Goal: Task Accomplishment & Management: Manage account settings

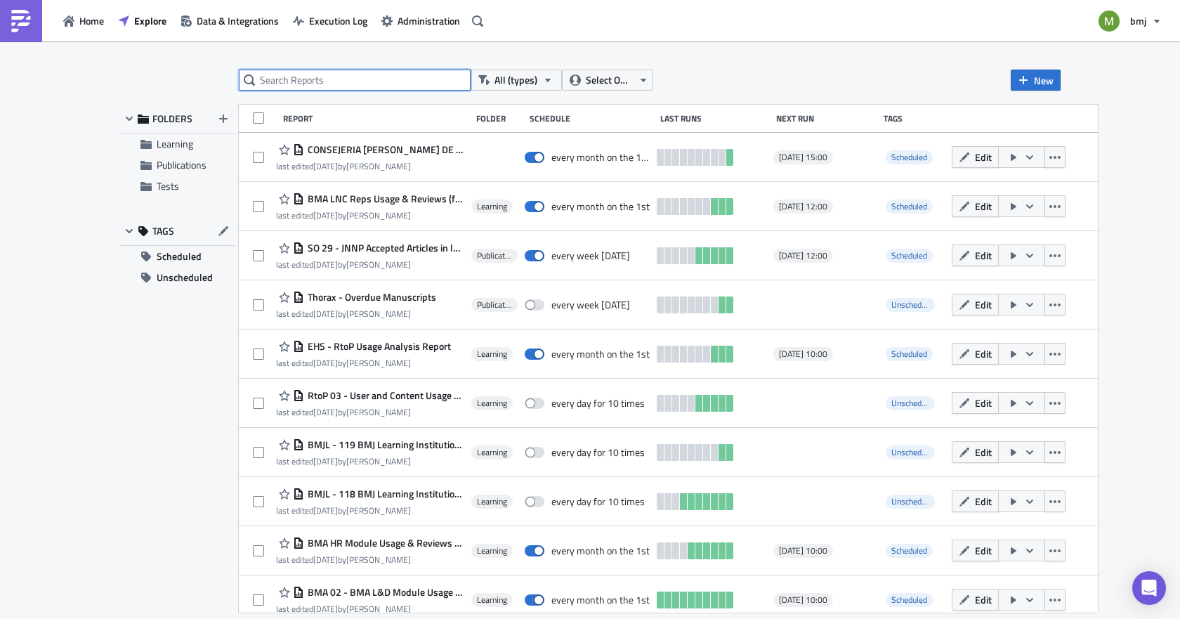
click at [358, 81] on input "text" at bounding box center [355, 80] width 232 height 21
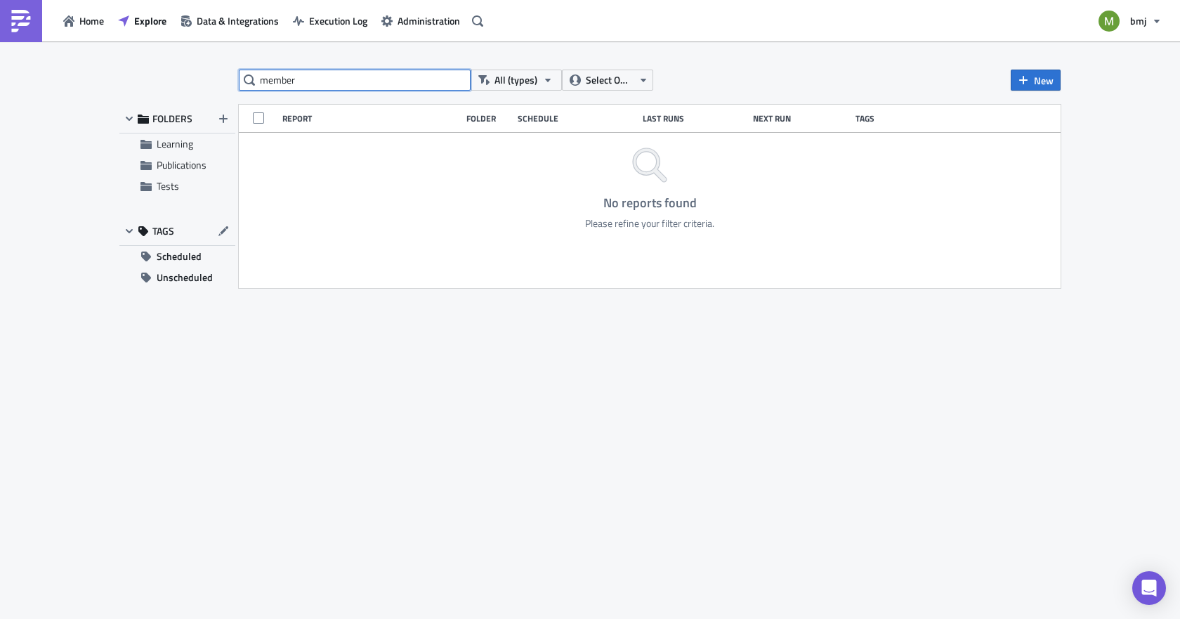
drag, startPoint x: 315, startPoint y: 77, endPoint x: 182, endPoint y: 87, distance: 133.2
click at [182, 87] on div "member All (types) Select Owner New FOLDERS Learning Publications Tests TAGS Sc…" at bounding box center [589, 331] width 955 height 523
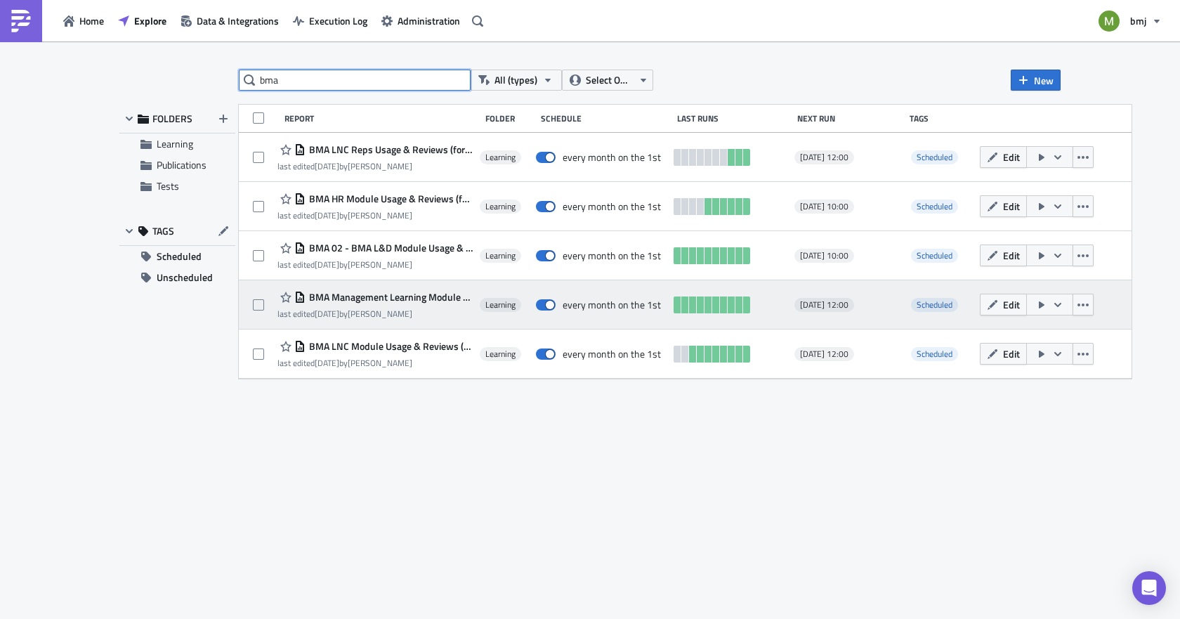
type input "bma"
click at [367, 299] on span "BMA Management Learning Module Usage & Reviews (for publication)" at bounding box center [390, 297] width 168 height 13
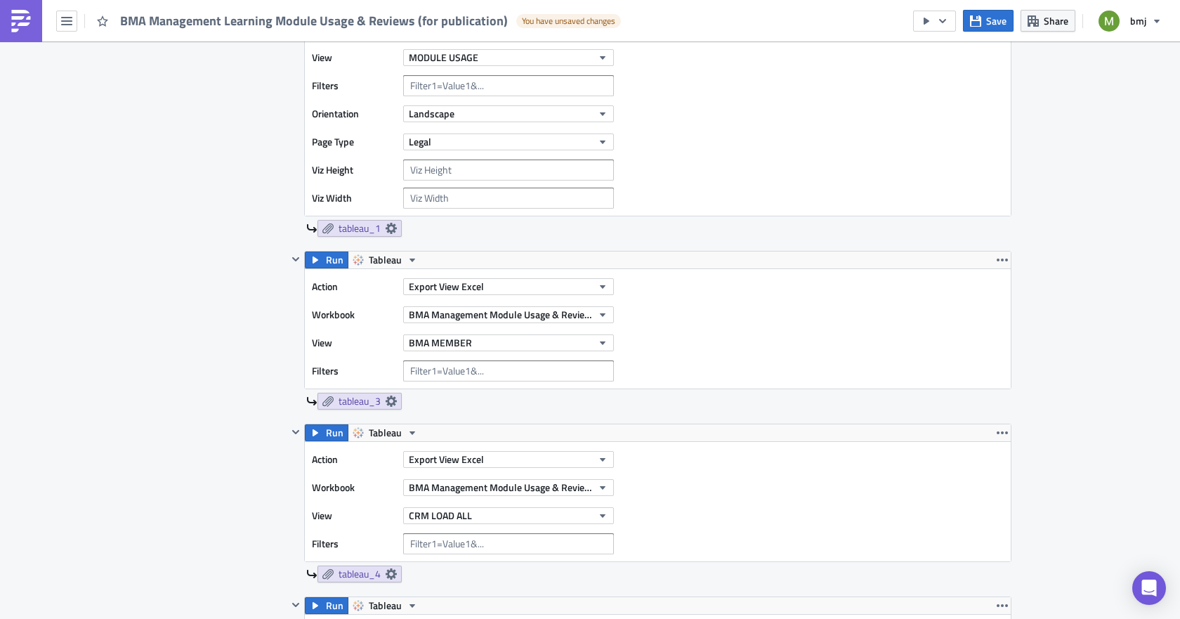
scroll to position [587, 0]
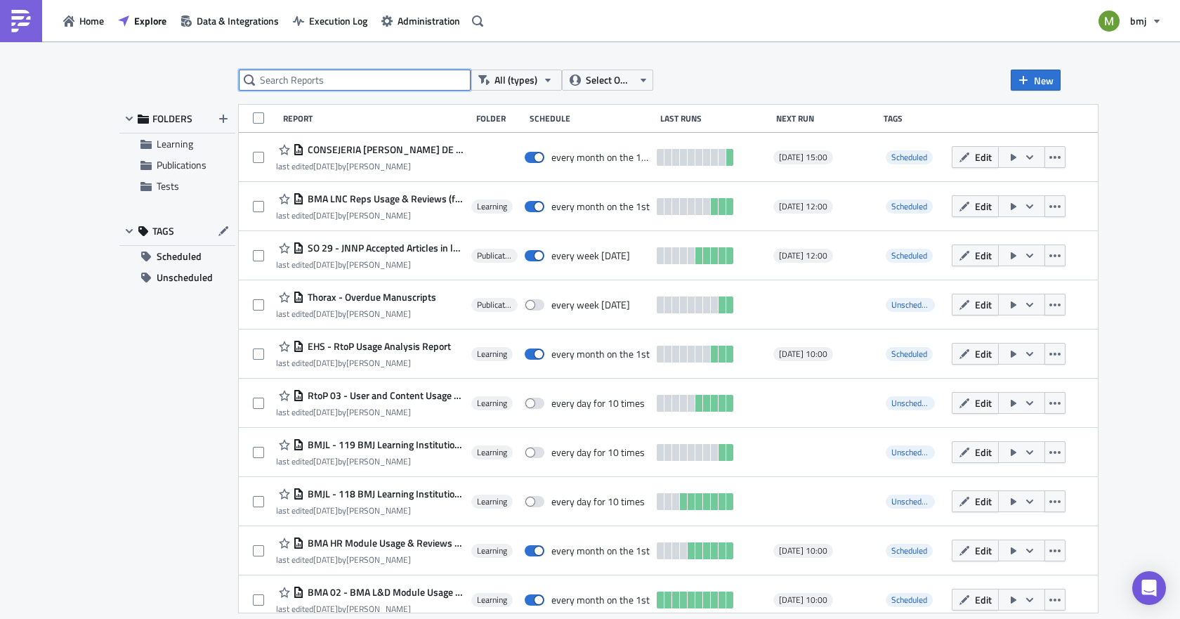
click at [410, 76] on input "text" at bounding box center [355, 80] width 232 height 21
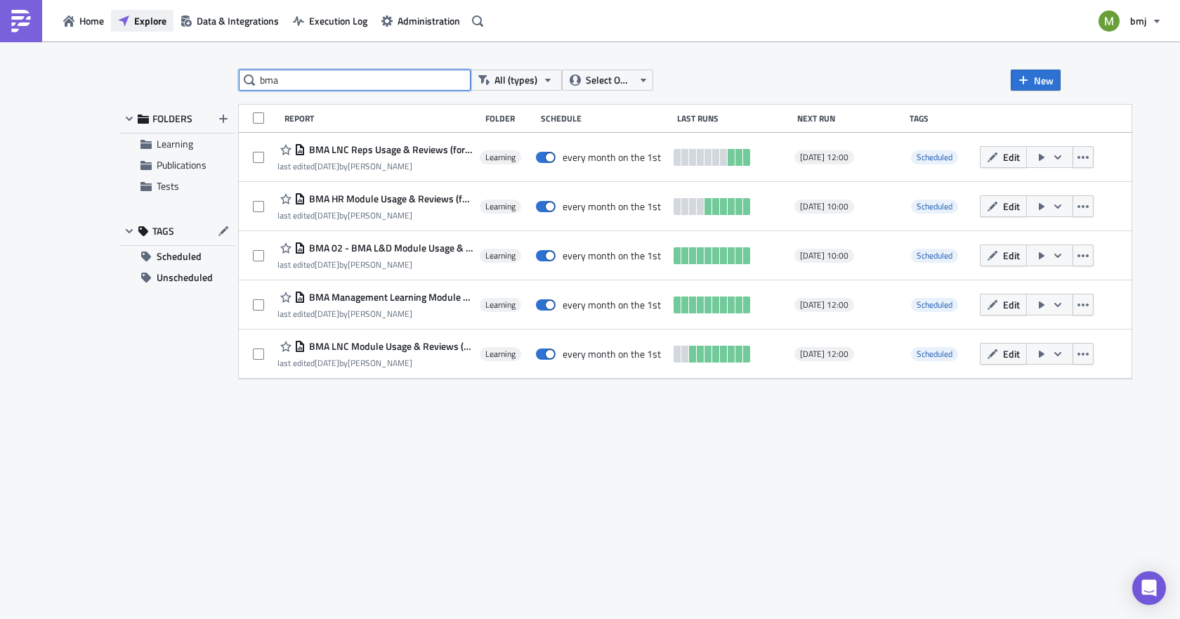
type input "bma"
click at [150, 27] on span "Explore" at bounding box center [150, 20] width 32 height 15
click at [235, 17] on span "Data & Integrations" at bounding box center [238, 20] width 82 height 15
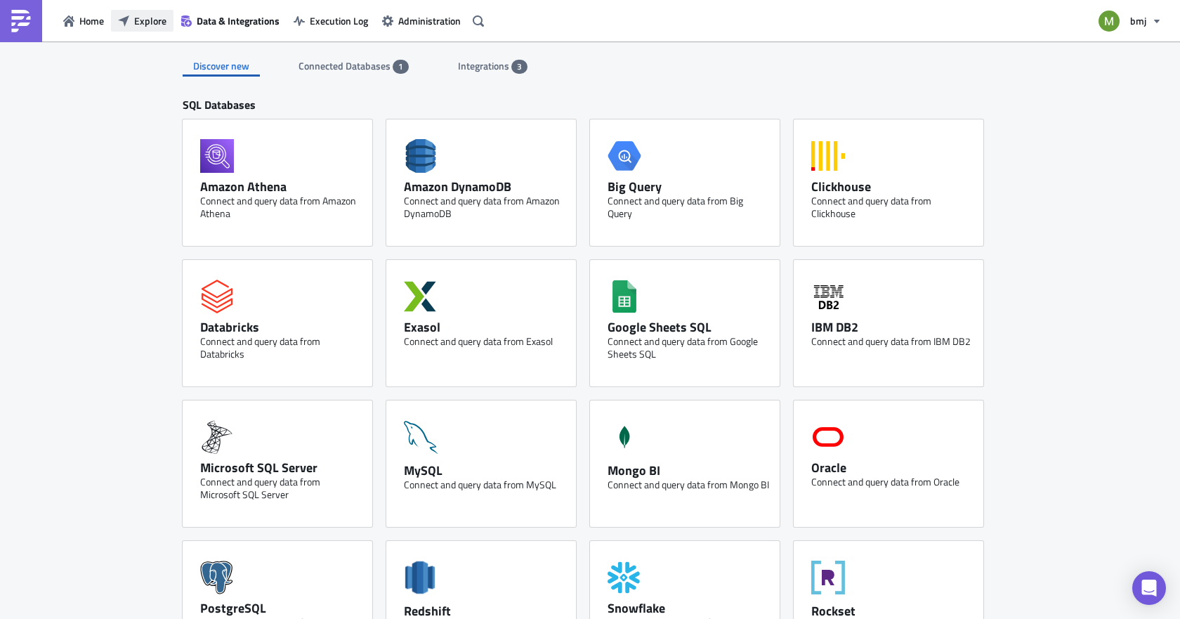
click at [140, 20] on span "Explore" at bounding box center [150, 20] width 32 height 15
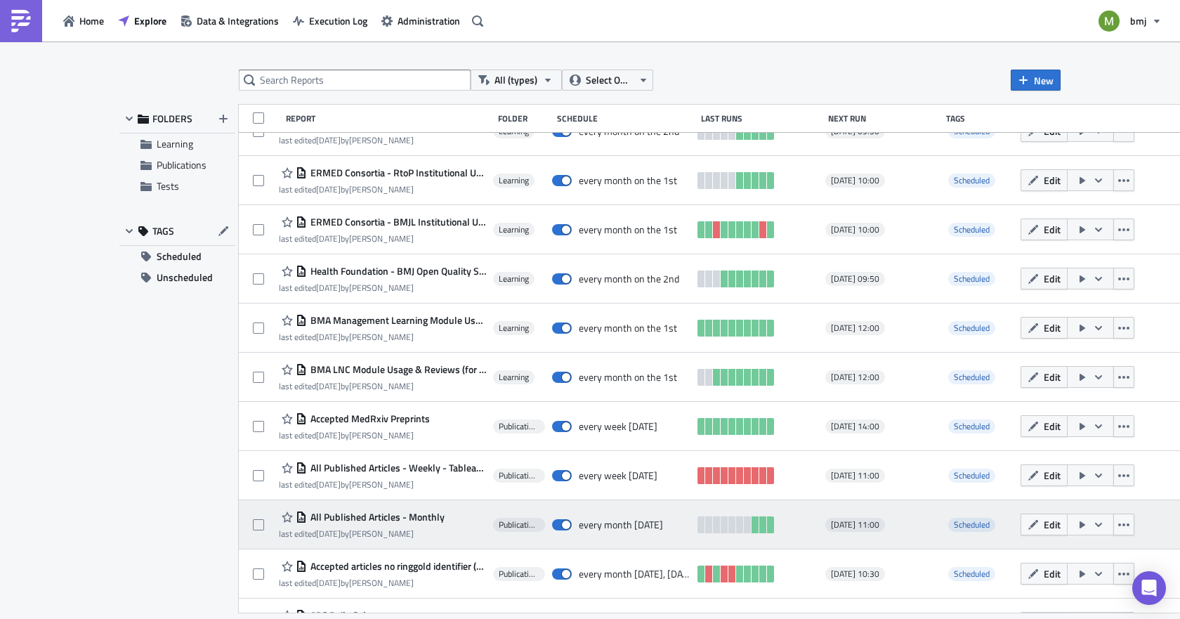
scroll to position [750, 0]
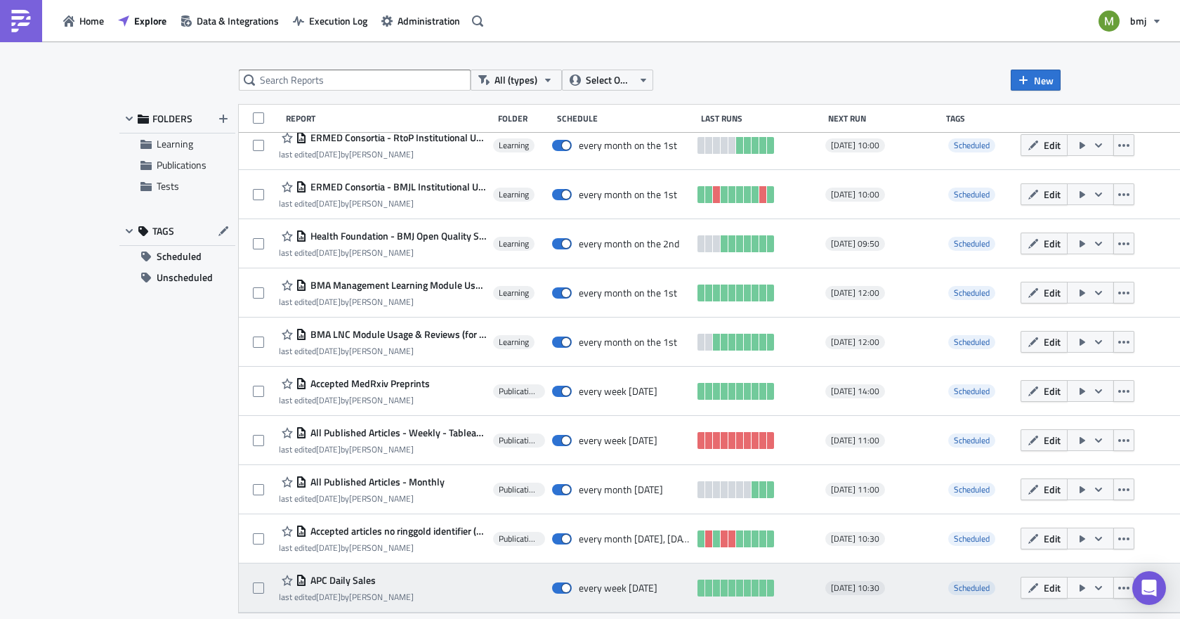
click at [339, 581] on span "APC Daily Sales" at bounding box center [341, 580] width 69 height 13
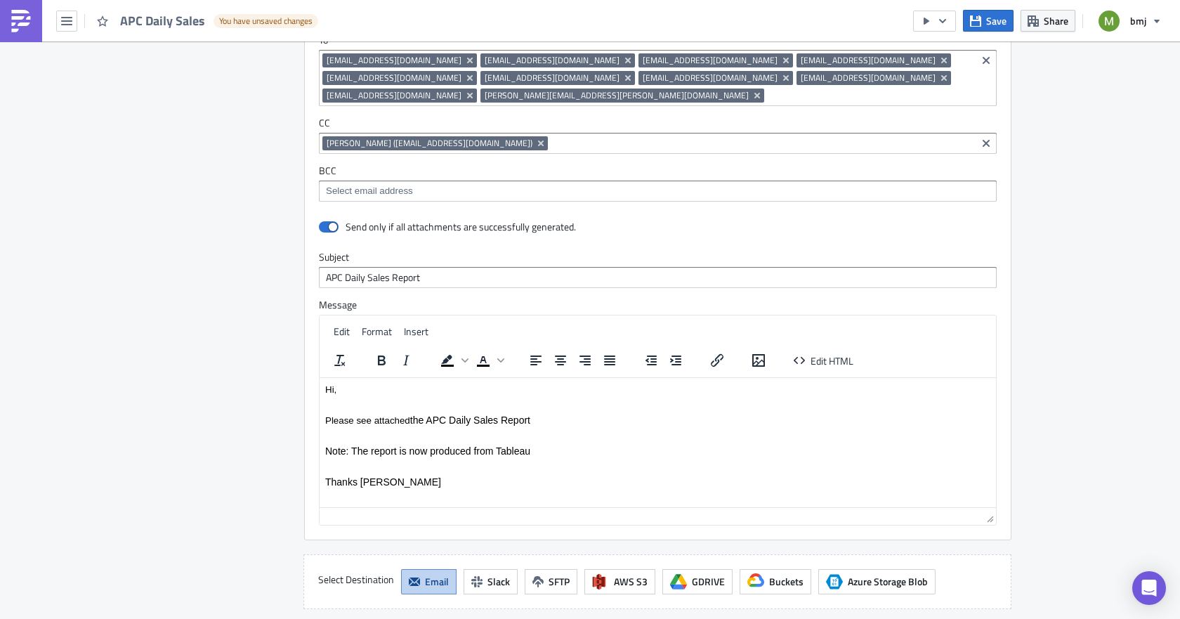
scroll to position [1616, 0]
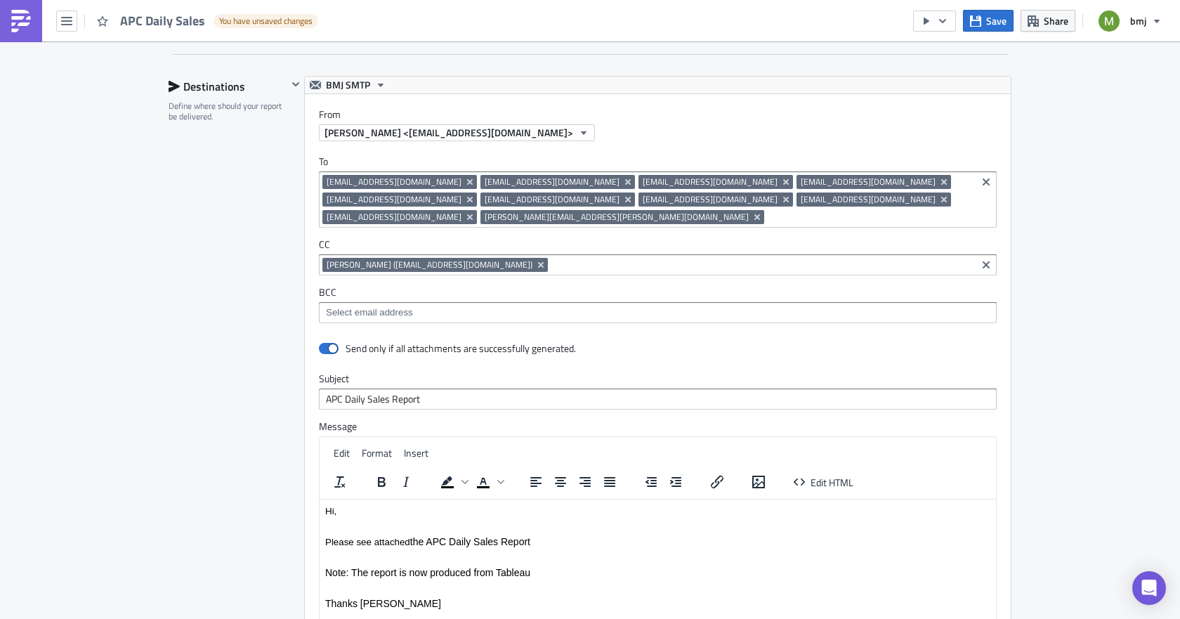
click at [768, 210] on input at bounding box center [870, 217] width 205 height 14
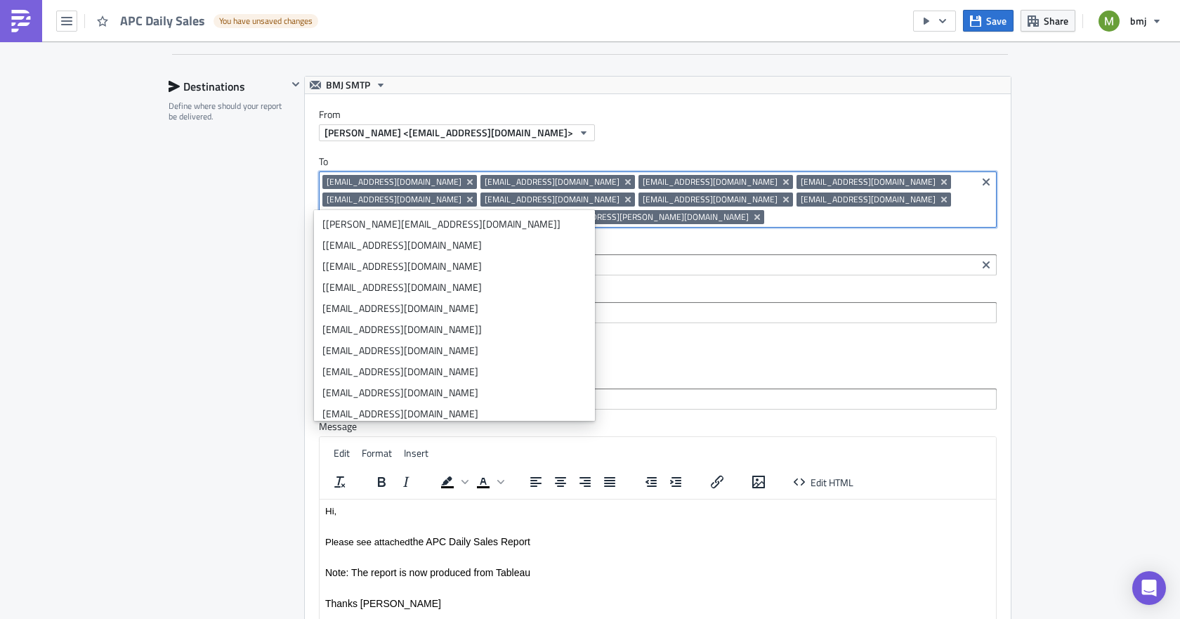
paste input "[EMAIL_ADDRESS][DOMAIN_NAME]"
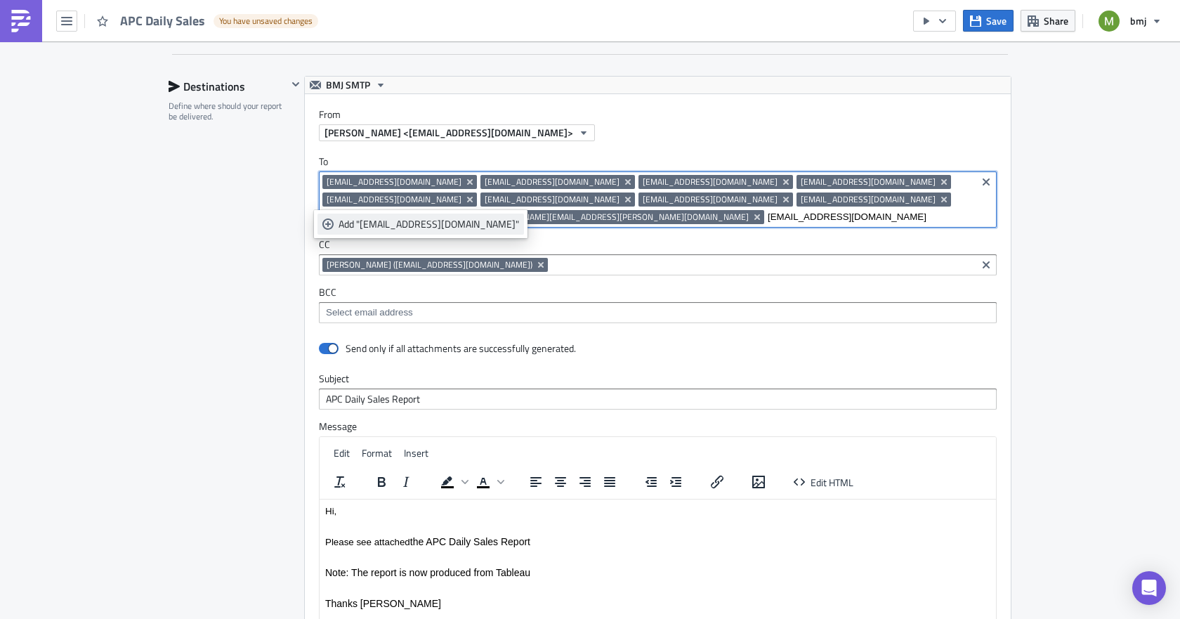
type input "[EMAIL_ADDRESS][DOMAIN_NAME]"
click at [384, 223] on div "Add "[EMAIL_ADDRESS][DOMAIN_NAME]"" at bounding box center [429, 224] width 181 height 14
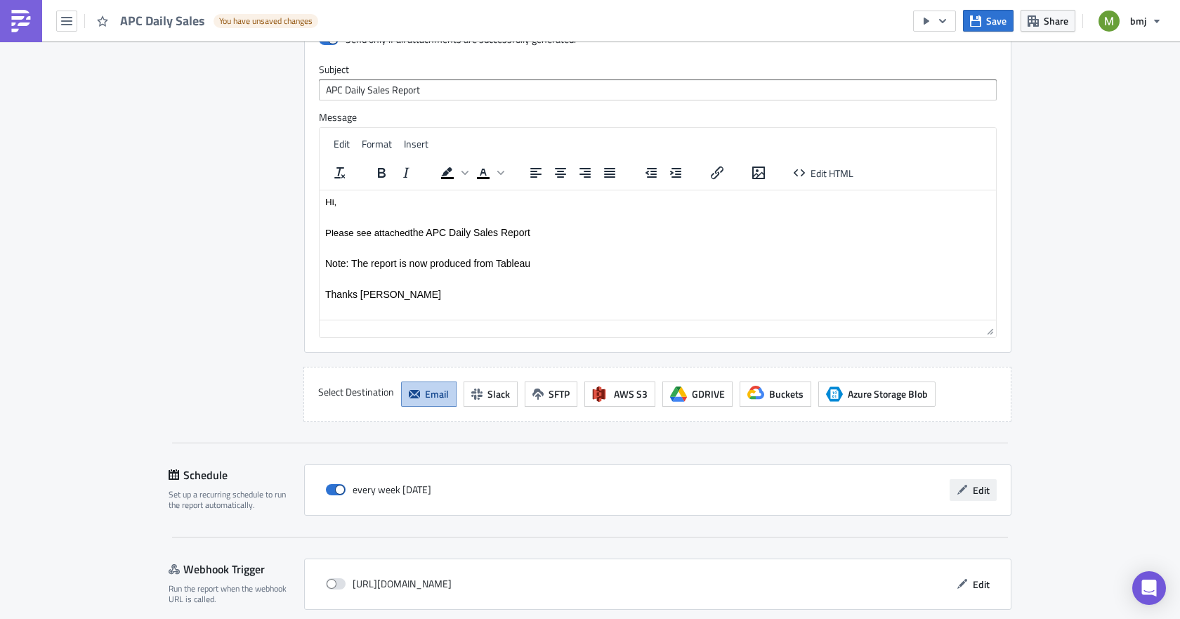
scroll to position [1967, 0]
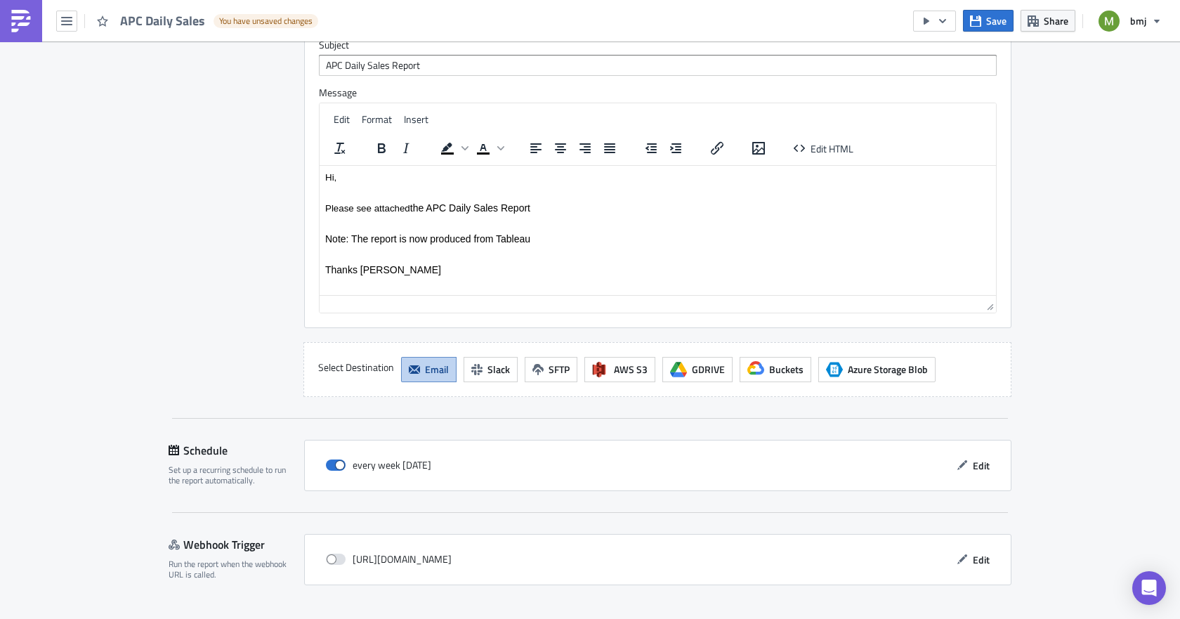
click at [980, 617] on span "Save & Exit" at bounding box center [981, 631] width 48 height 15
